Goal: Information Seeking & Learning: Learn about a topic

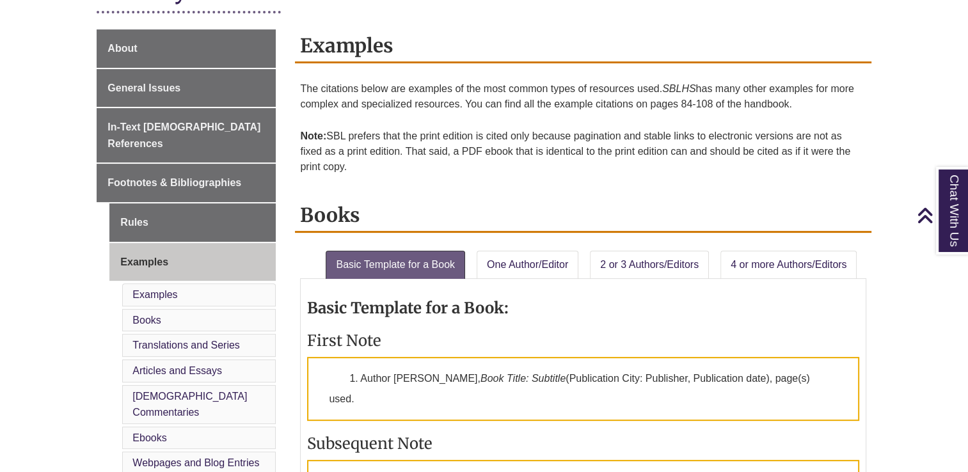
scroll to position [448, 0]
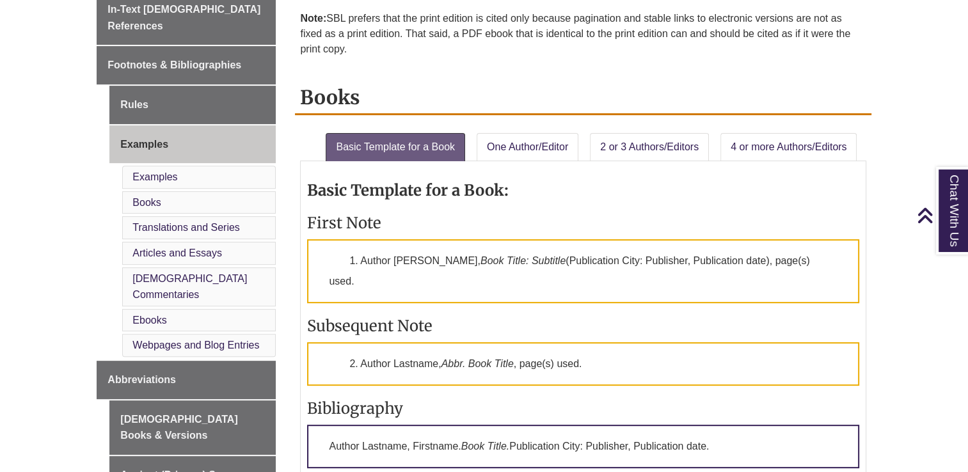
click at [253, 242] on li "Articles and Essays" at bounding box center [199, 253] width 154 height 23
click at [207, 248] on link "Articles and Essays" at bounding box center [177, 253] width 90 height 11
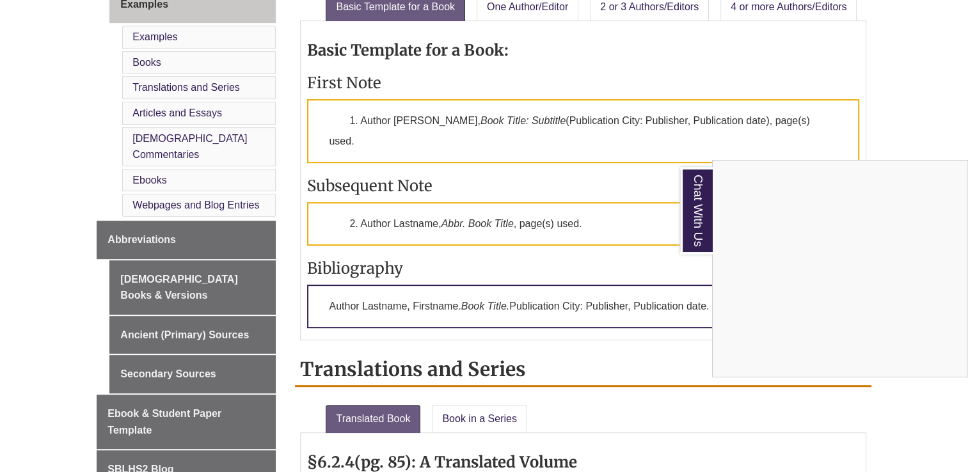
scroll to position [532, 0]
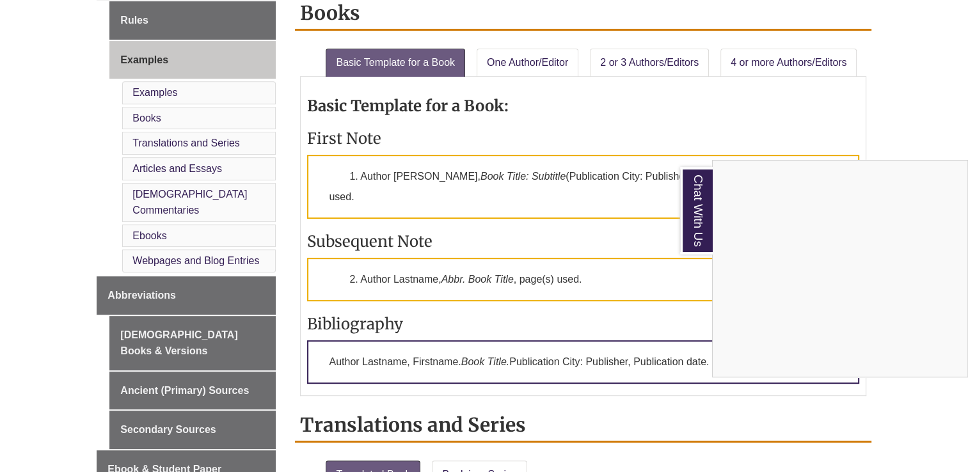
click at [175, 175] on div "Chat With Us" at bounding box center [484, 236] width 968 height 472
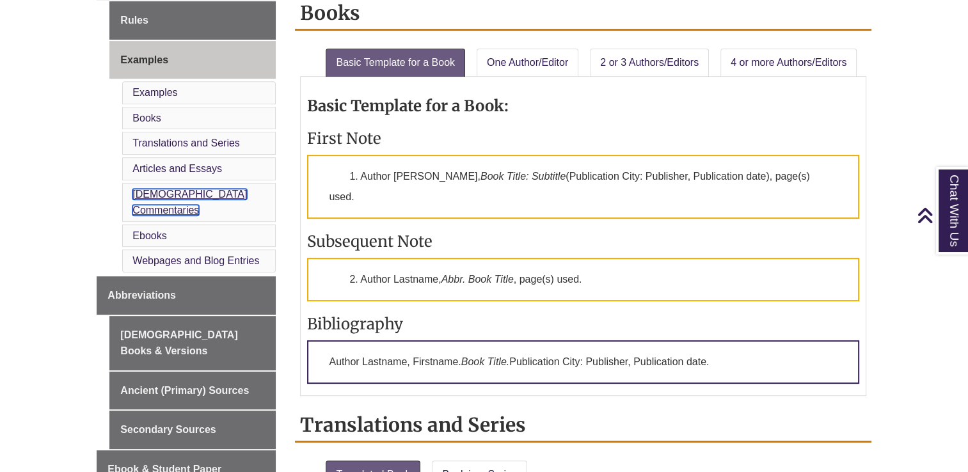
click at [175, 189] on link "[DEMOGRAPHIC_DATA] Commentaries" at bounding box center [189, 203] width 115 height 28
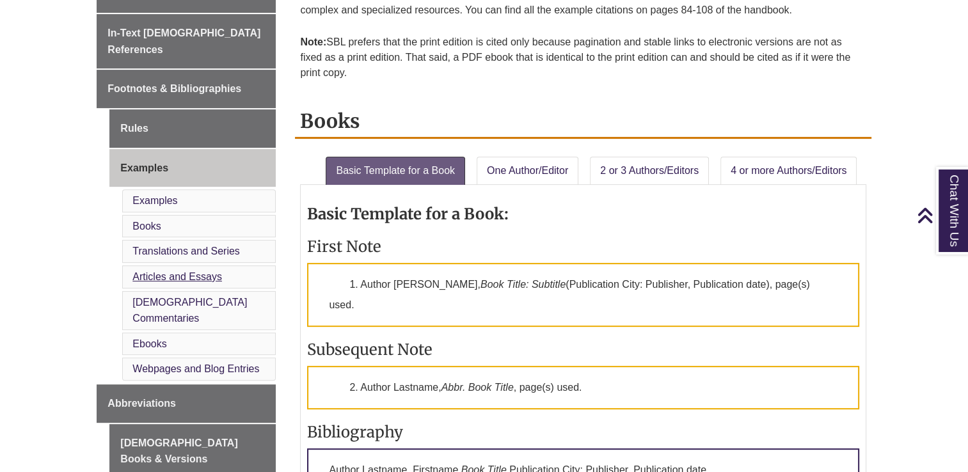
scroll to position [433, 0]
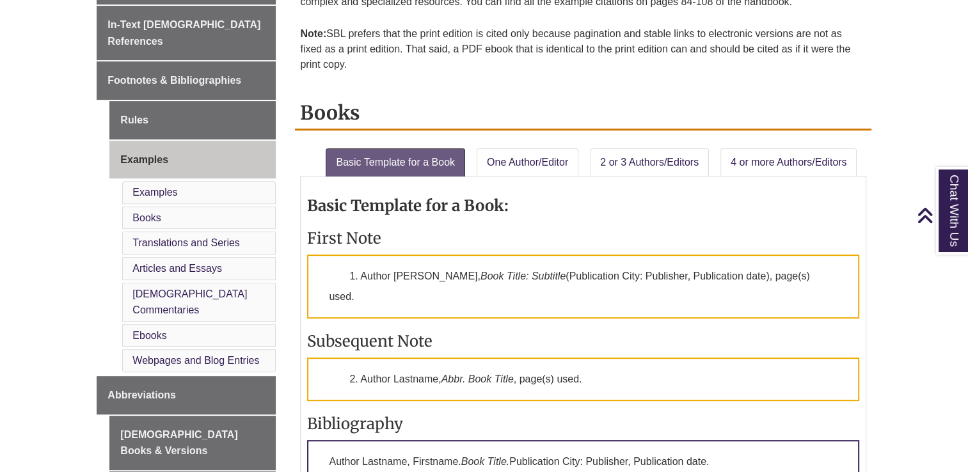
click at [151, 349] on li "Webpages and Blog Entries" at bounding box center [199, 360] width 154 height 23
click at [147, 355] on link "Webpages and Blog Entries" at bounding box center [195, 360] width 127 height 11
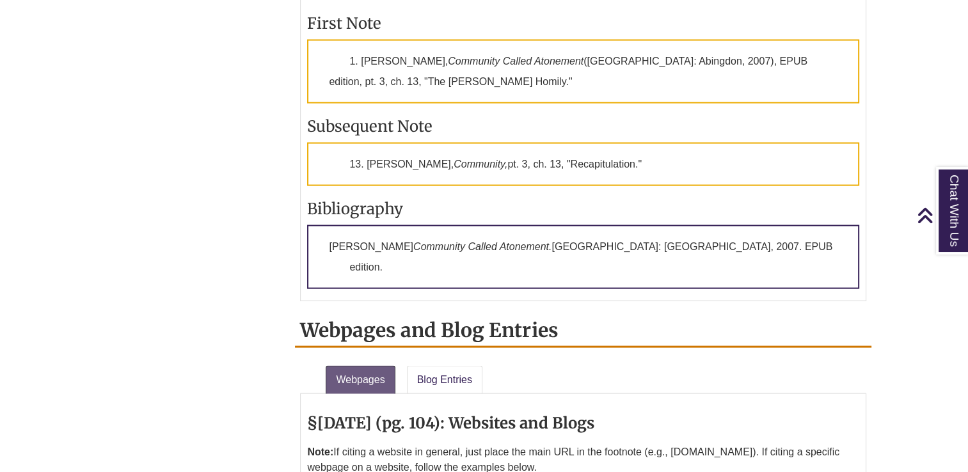
scroll to position [2664, 0]
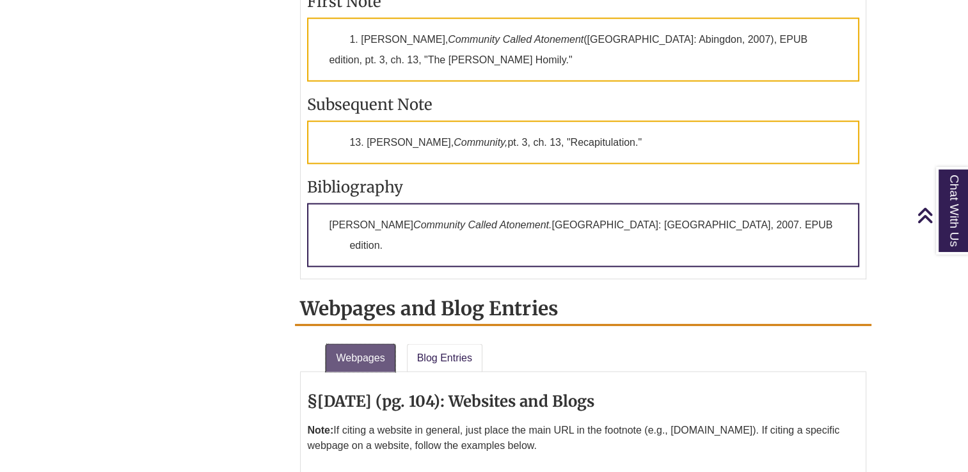
click at [370, 344] on link "Webpages" at bounding box center [360, 358] width 69 height 28
click at [408, 344] on link "Blog Entries" at bounding box center [445, 358] width 76 height 28
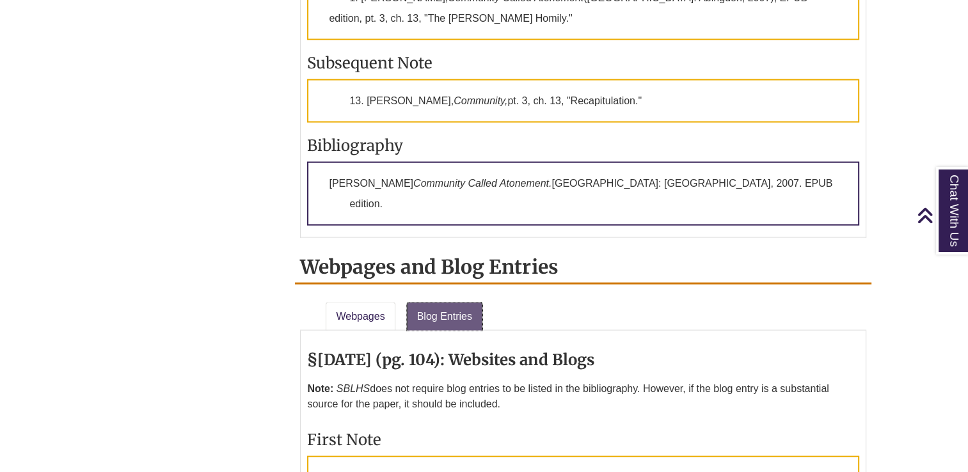
scroll to position [2728, 0]
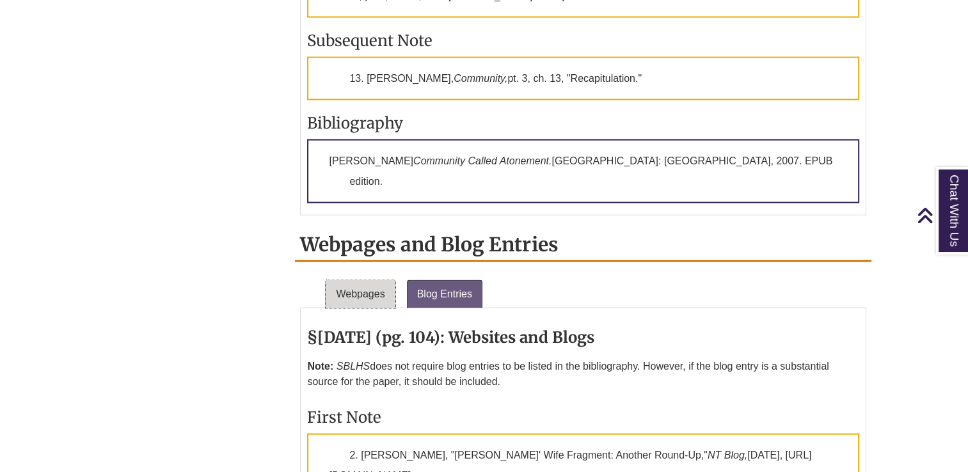
click at [373, 280] on link "Webpages" at bounding box center [360, 294] width 69 height 28
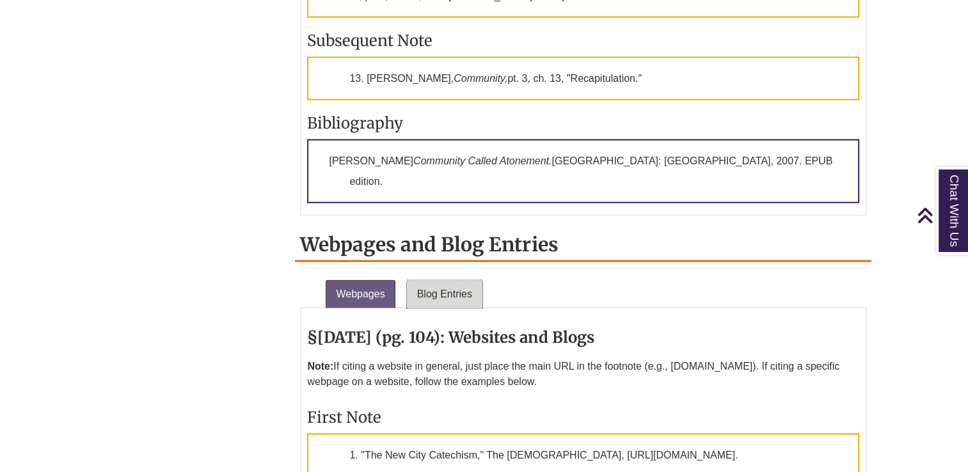
click at [440, 280] on link "Blog Entries" at bounding box center [445, 294] width 76 height 28
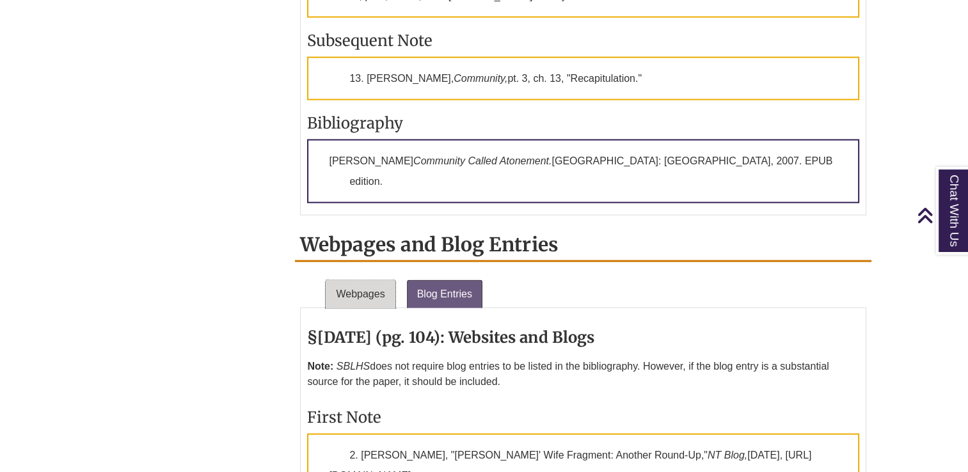
click at [375, 280] on link "Webpages" at bounding box center [360, 294] width 69 height 28
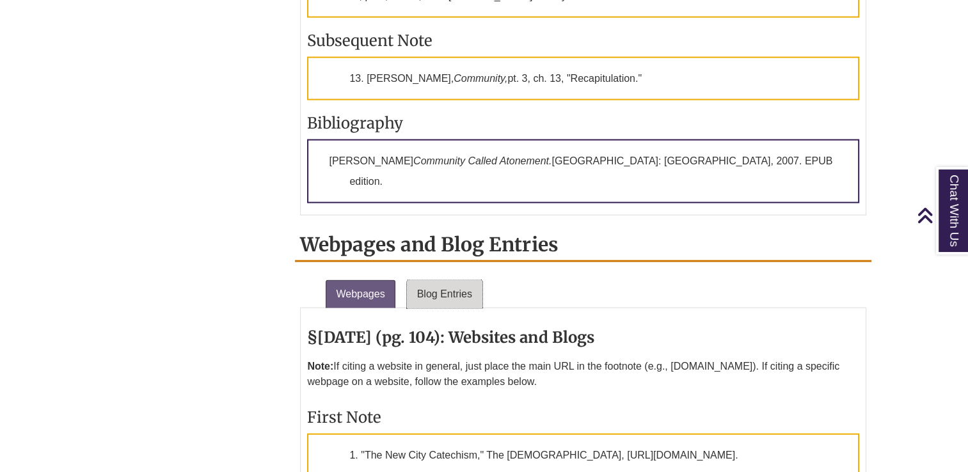
click at [415, 280] on link "Blog Entries" at bounding box center [445, 294] width 76 height 28
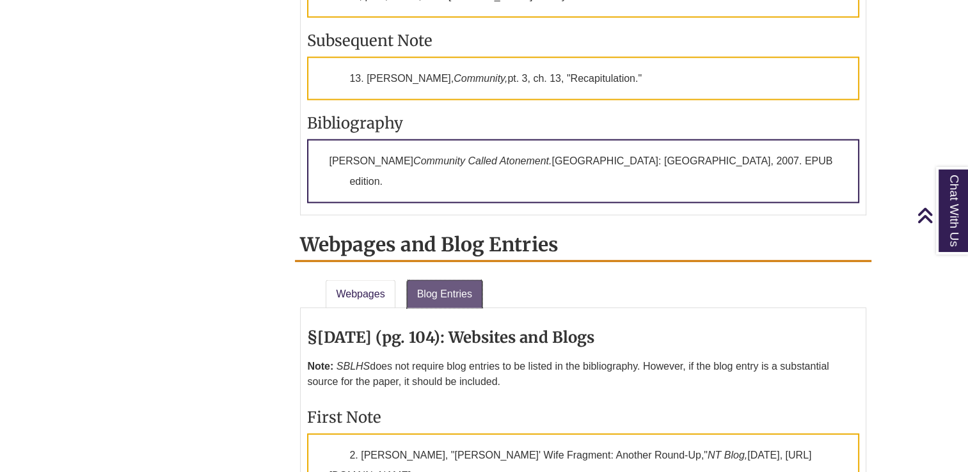
click at [435, 280] on link "Blog Entries" at bounding box center [445, 294] width 76 height 28
click at [450, 280] on link "Blog Entries" at bounding box center [445, 294] width 76 height 28
click at [394, 275] on li "Webpages" at bounding box center [361, 291] width 81 height 33
click at [388, 280] on link "Webpages" at bounding box center [360, 294] width 69 height 28
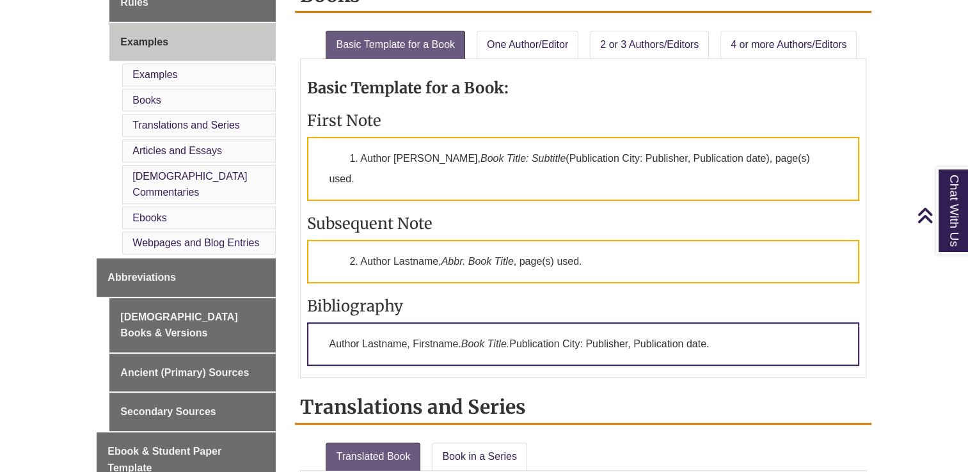
scroll to position [552, 0]
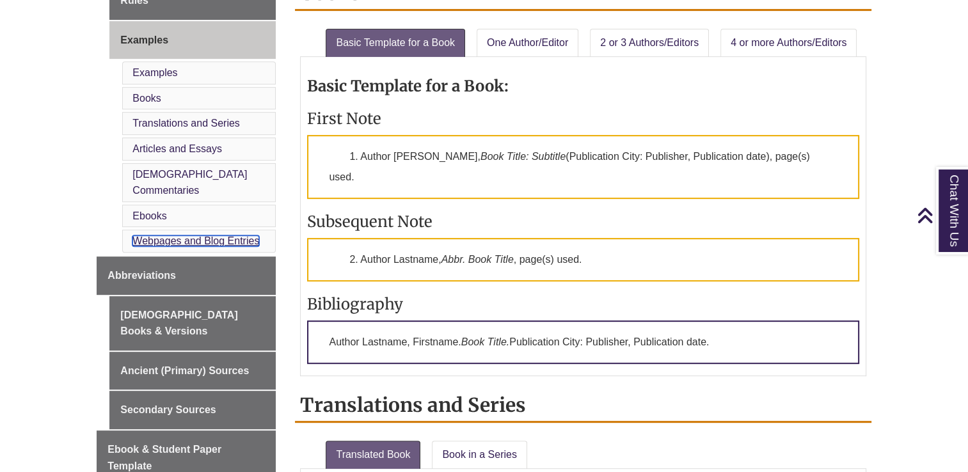
click at [171, 235] on link "Webpages and Blog Entries" at bounding box center [195, 240] width 127 height 11
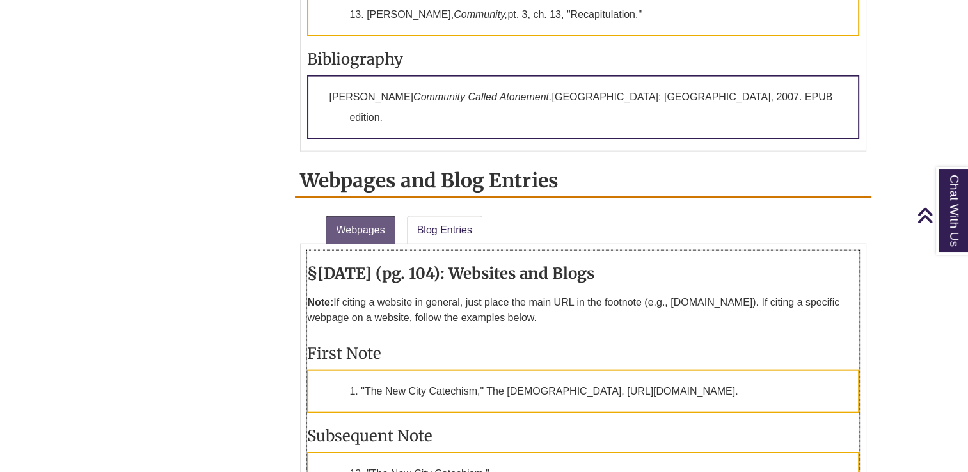
click at [462, 370] on p "1. "The New City Catechism," The [DEMOGRAPHIC_DATA], [URL][DOMAIN_NAME]." at bounding box center [583, 392] width 552 height 44
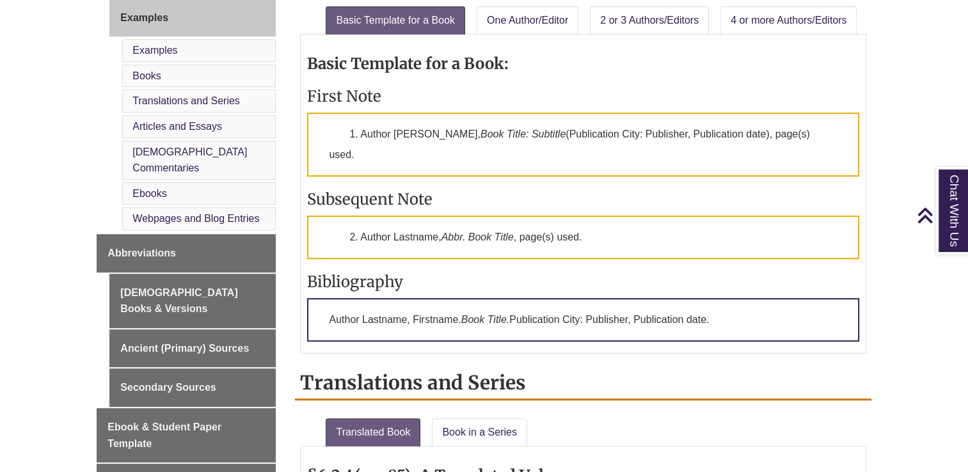
scroll to position [552, 0]
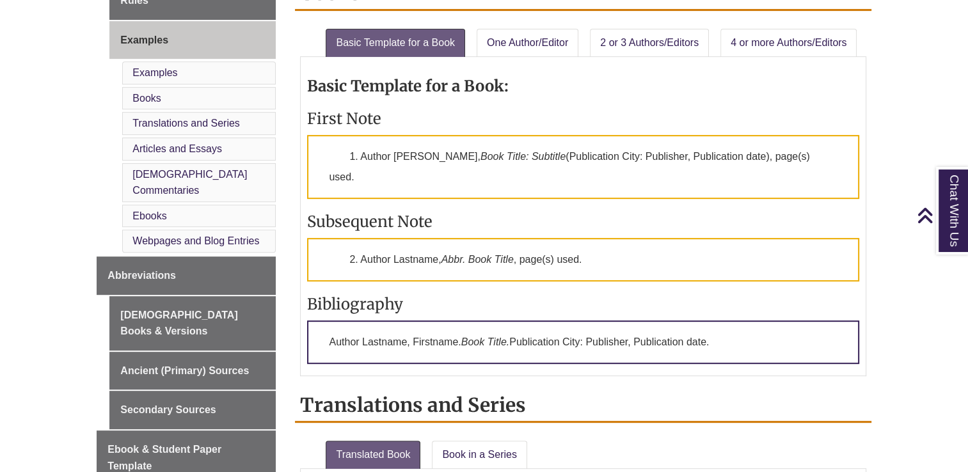
click at [184, 87] on li "Books" at bounding box center [199, 98] width 154 height 23
click at [137, 93] on link "Books" at bounding box center [146, 98] width 28 height 11
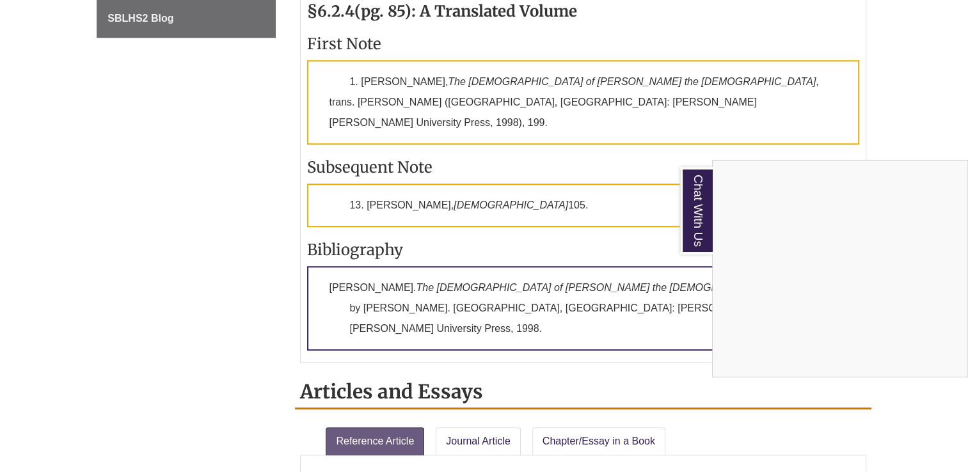
scroll to position [1040, 0]
